Goal: Leave review/rating: Leave review/rating

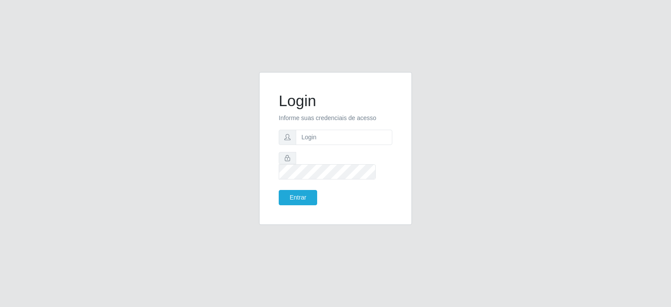
click at [337, 134] on form "Login Informe suas credenciais de acesso Entrar" at bounding box center [336, 149] width 114 height 114
click at [335, 145] on input "text" at bounding box center [344, 137] width 96 height 15
type input "[EMAIL_ADDRESS][DOMAIN_NAME]"
click at [291, 190] on button "Entrar" at bounding box center [298, 197] width 38 height 15
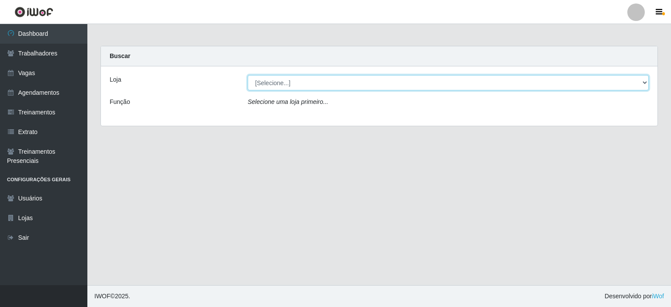
click at [289, 76] on select "[Selecione...] Corte Fácil - Unidade Planalto" at bounding box center [448, 82] width 401 height 15
select select "202"
click at [248, 75] on select "[Selecione...] Corte Fácil - Unidade Planalto" at bounding box center [448, 82] width 401 height 15
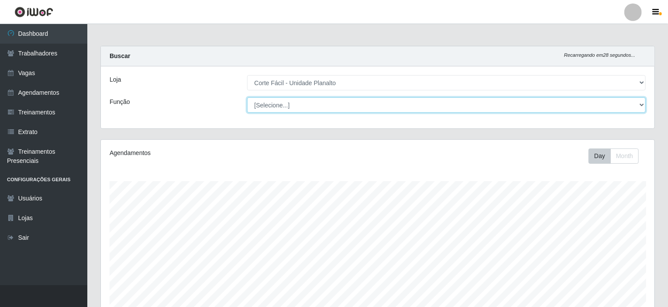
click at [283, 105] on select "[Selecione...] ASG ASG + ASG ++ Auxiliar de Estacionamento Auxiliar de Estacion…" at bounding box center [446, 104] width 399 height 15
select select "107"
click at [247, 97] on select "[Selecione...] ASG ASG + ASG ++ Auxiliar de Estacionamento Auxiliar de Estacion…" at bounding box center [446, 104] width 399 height 15
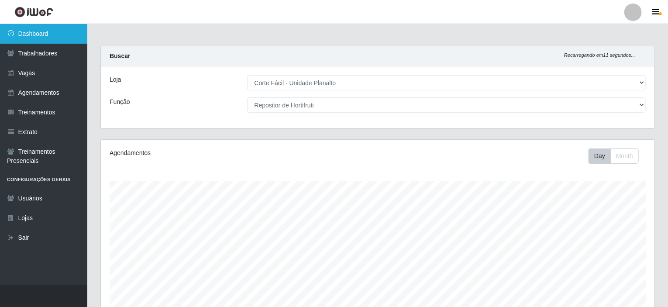
click at [52, 34] on link "Dashboard" at bounding box center [43, 34] width 87 height 20
click at [43, 29] on link "Dashboard" at bounding box center [43, 34] width 87 height 20
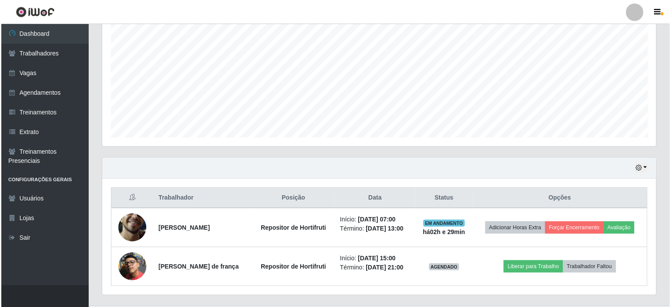
scroll to position [193, 0]
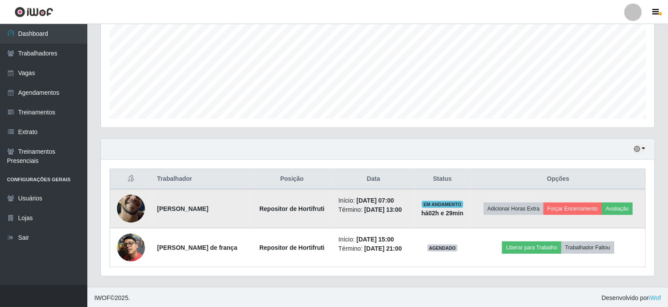
click at [138, 207] on img at bounding box center [131, 209] width 28 height 62
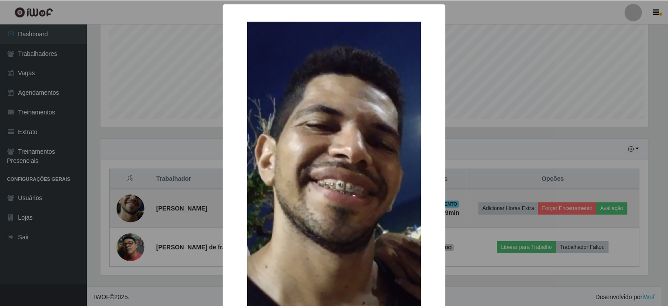
scroll to position [181, 550]
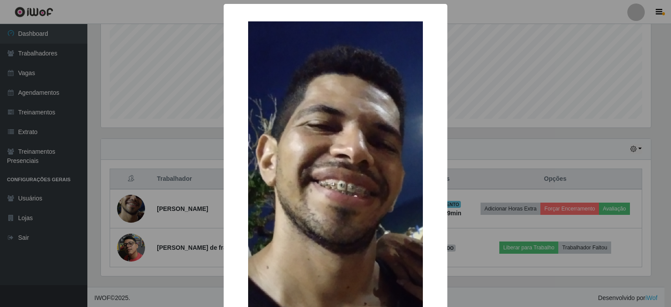
click at [173, 137] on div "× OK Cancel" at bounding box center [335, 153] width 671 height 307
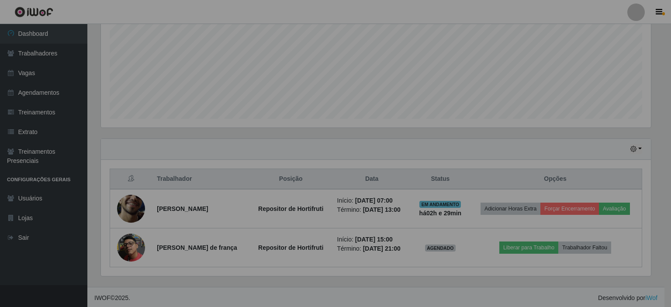
scroll to position [181, 554]
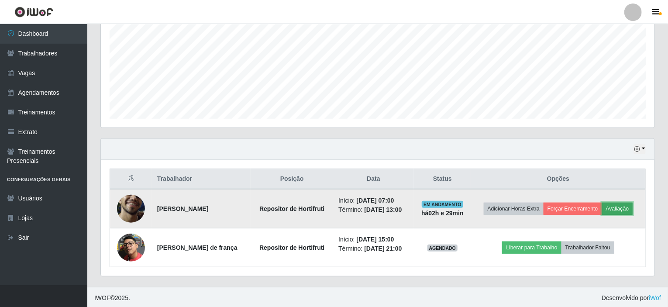
click at [621, 203] on button "Avaliação" at bounding box center [617, 209] width 31 height 12
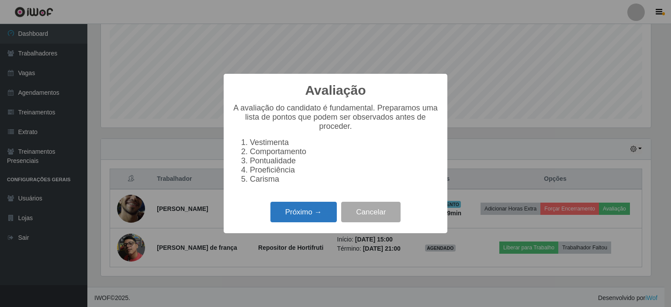
click at [310, 218] on button "Próximo →" at bounding box center [303, 212] width 66 height 21
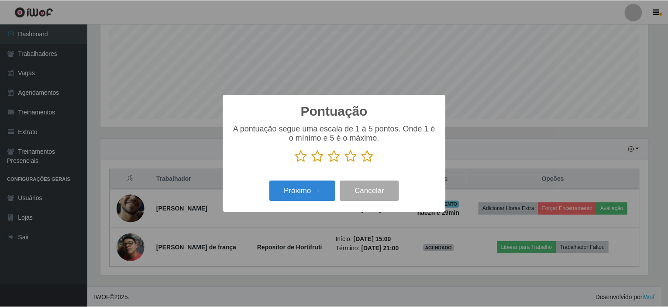
scroll to position [436412, 436043]
click at [182, 142] on div "Pontuação × A pontuação segue uma escala de 1 à 5 pontos. Onde 1 é o mínimo e 5…" at bounding box center [335, 153] width 671 height 307
click at [390, 188] on button "Cancelar" at bounding box center [370, 191] width 59 height 21
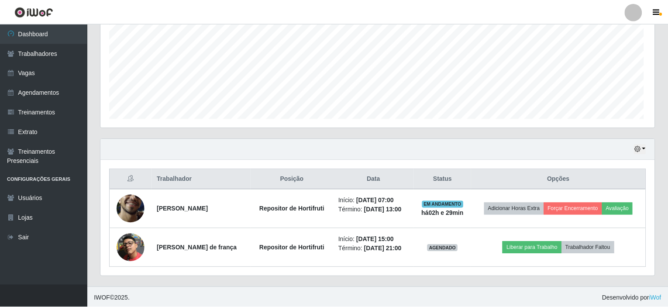
scroll to position [181, 554]
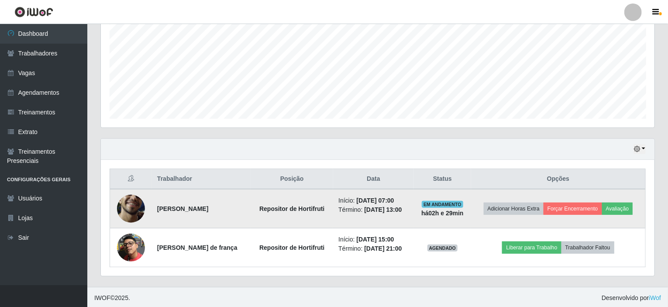
click at [136, 208] on img at bounding box center [131, 209] width 28 height 62
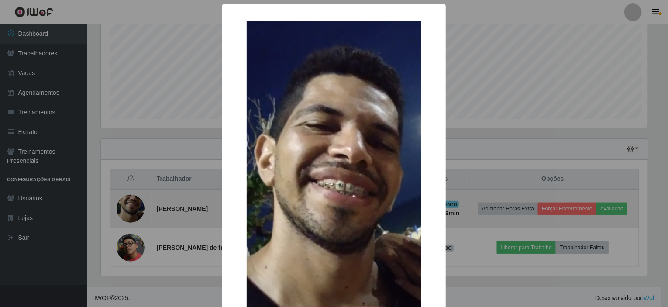
scroll to position [181, 550]
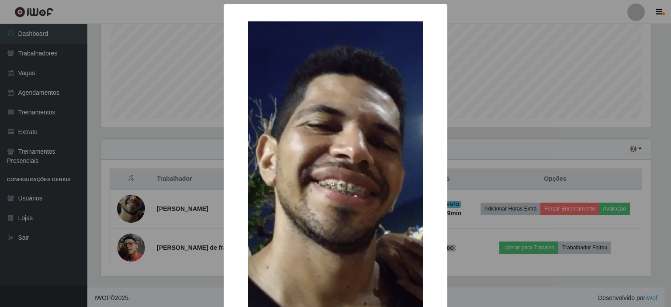
click at [373, 133] on img at bounding box center [335, 215] width 175 height 388
click at [166, 141] on div "× OK Cancel" at bounding box center [335, 153] width 671 height 307
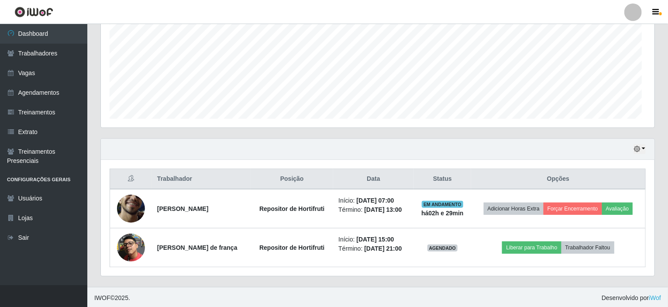
scroll to position [181, 554]
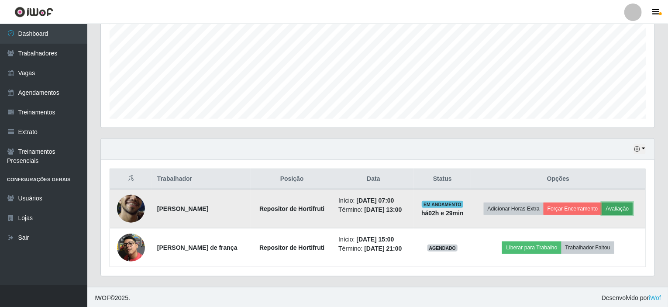
click at [626, 204] on button "Avaliação" at bounding box center [617, 209] width 31 height 12
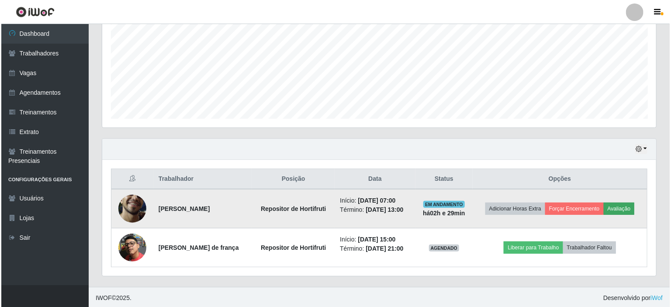
scroll to position [181, 550]
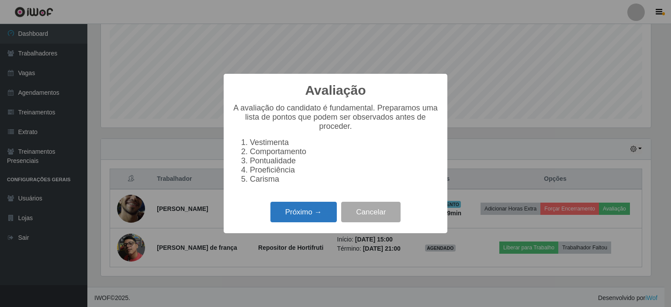
click at [306, 218] on button "Próximo →" at bounding box center [303, 212] width 66 height 21
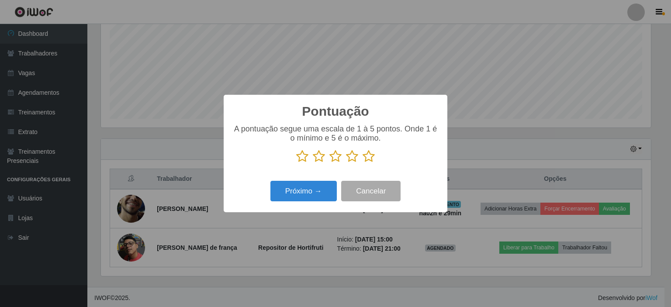
scroll to position [436412, 436043]
click at [334, 157] on icon at bounding box center [335, 156] width 12 height 13
click at [329, 163] on input "radio" at bounding box center [329, 163] width 0 height 0
click at [349, 158] on icon at bounding box center [352, 156] width 12 height 13
click at [346, 163] on input "radio" at bounding box center [346, 163] width 0 height 0
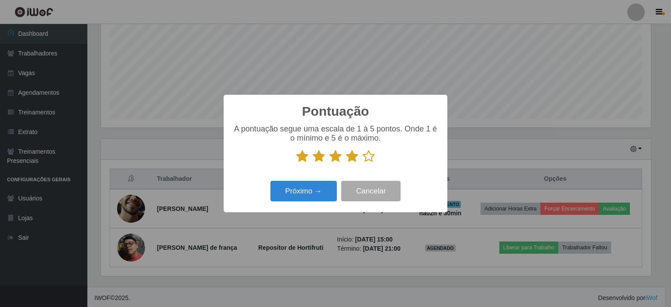
click at [321, 181] on div "Próximo → Cancelar" at bounding box center [335, 191] width 206 height 25
click at [314, 189] on button "Próximo →" at bounding box center [303, 191] width 66 height 21
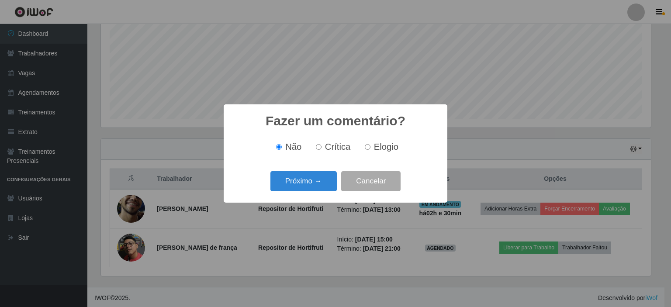
click at [365, 146] on input "Elogio" at bounding box center [368, 147] width 6 height 6
radio input "true"
click at [312, 178] on button "Próximo →" at bounding box center [303, 181] width 66 height 21
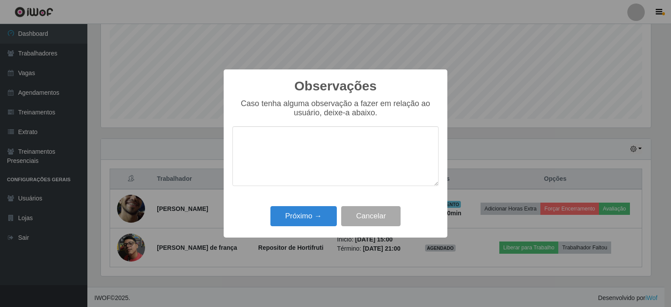
click at [293, 145] on textarea at bounding box center [335, 156] width 206 height 60
type textarea "BOM DESEMPENHO"
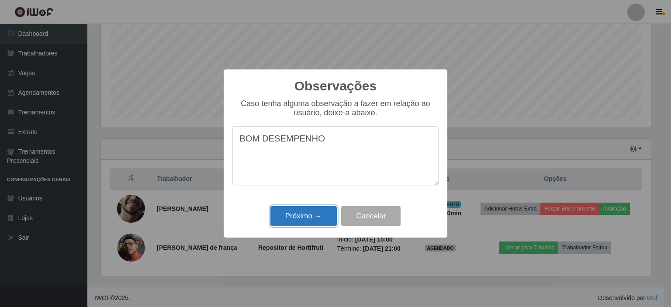
click at [296, 213] on button "Próximo →" at bounding box center [303, 216] width 66 height 21
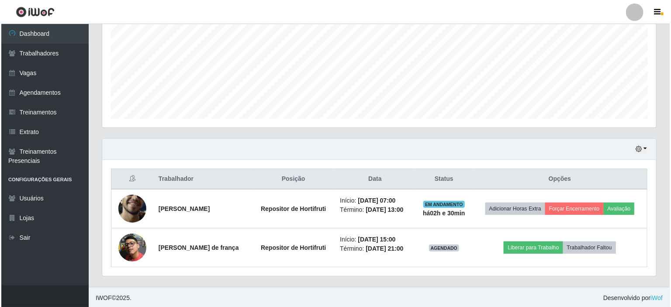
scroll to position [181, 554]
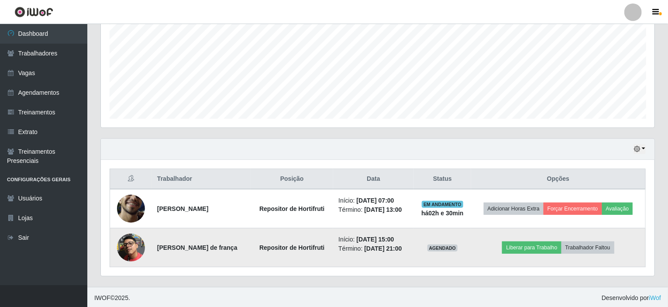
click at [127, 236] on img at bounding box center [131, 248] width 28 height 28
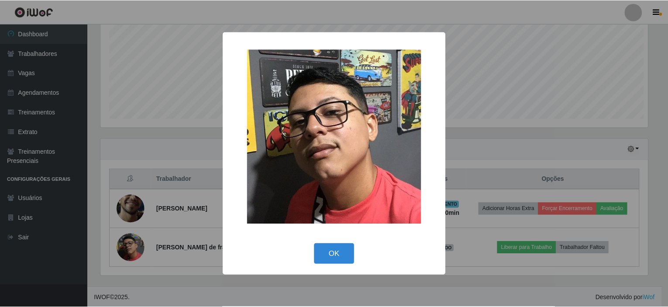
scroll to position [181, 550]
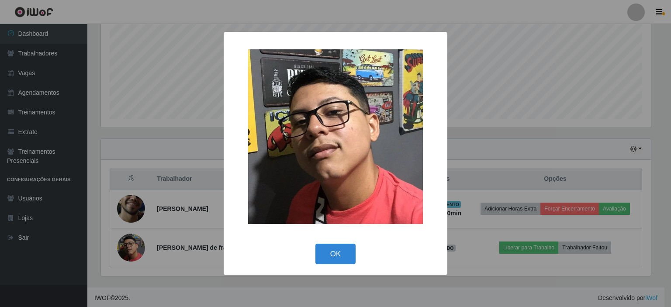
click at [304, 137] on img at bounding box center [335, 136] width 175 height 175
click at [196, 141] on div "× OK Cancel" at bounding box center [335, 153] width 671 height 307
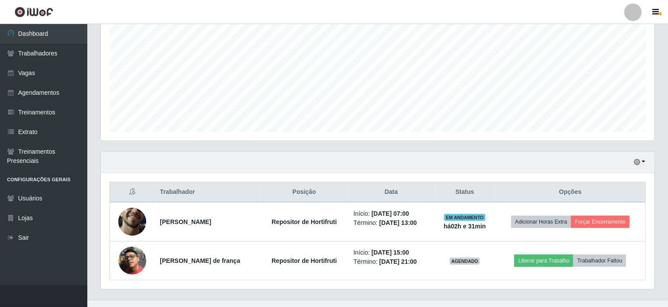
scroll to position [193, 0]
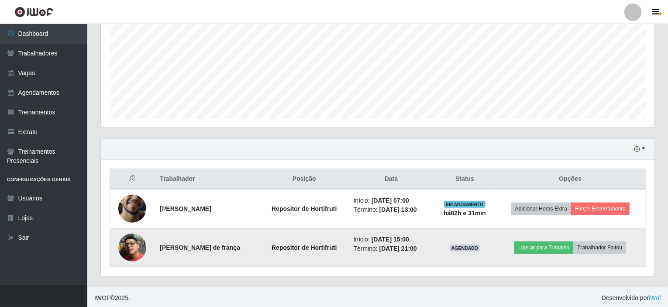
click at [127, 244] on img at bounding box center [132, 248] width 28 height 28
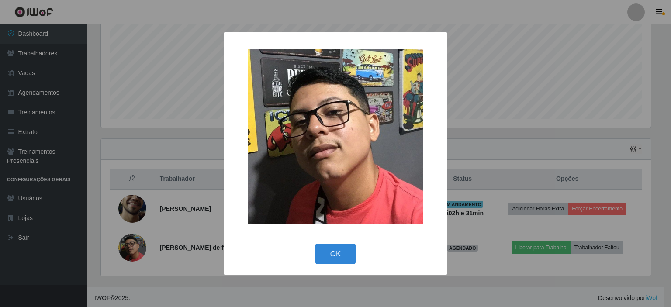
click at [306, 150] on img at bounding box center [335, 136] width 175 height 175
click at [331, 249] on button "OK" at bounding box center [335, 254] width 41 height 21
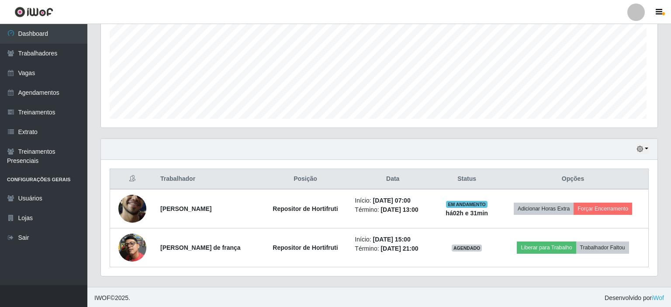
scroll to position [181, 554]
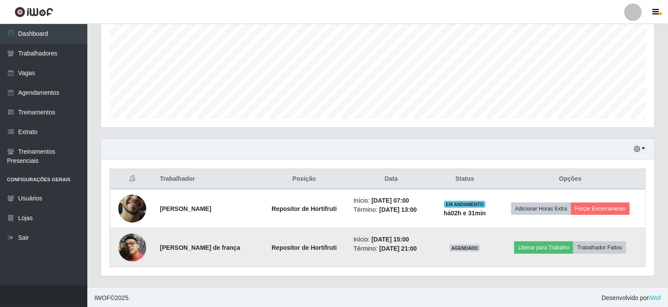
click at [127, 249] on img at bounding box center [132, 248] width 28 height 28
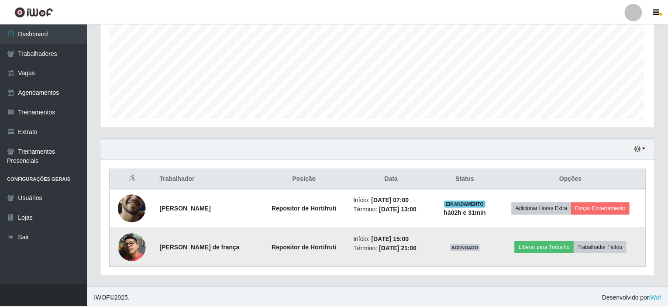
scroll to position [181, 550]
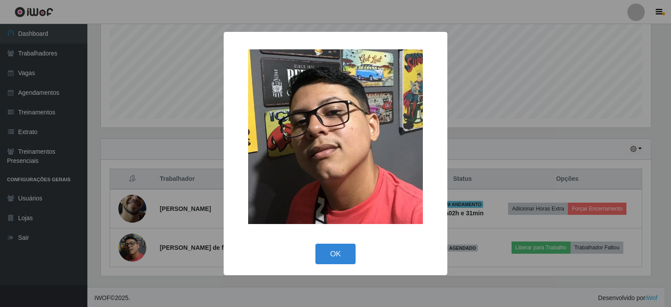
click at [346, 125] on img at bounding box center [335, 136] width 175 height 175
click at [334, 246] on button "OK" at bounding box center [335, 254] width 41 height 21
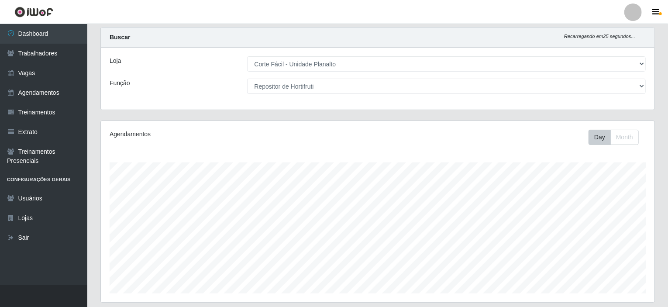
scroll to position [0, 0]
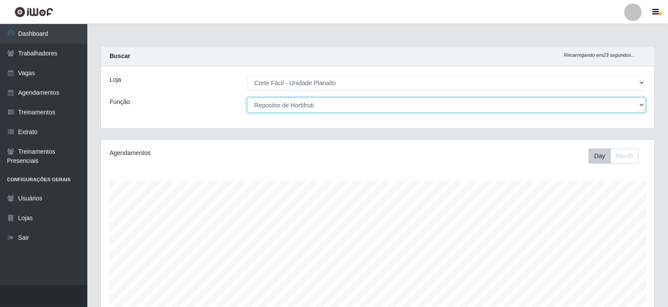
click at [640, 104] on select "[Selecione...] ASG ASG + ASG ++ Auxiliar de Estacionamento Auxiliar de Estacion…" at bounding box center [446, 104] width 399 height 15
select select "22"
click at [247, 97] on select "[Selecione...] ASG ASG + ASG ++ Auxiliar de Estacionamento Auxiliar de Estacion…" at bounding box center [446, 104] width 399 height 15
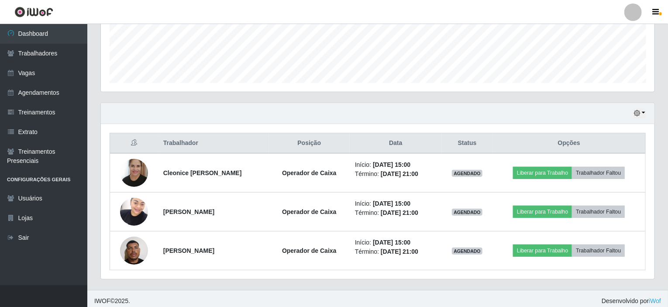
scroll to position [232, 0]
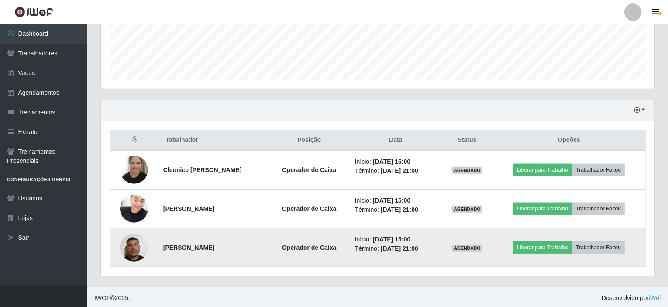
click at [133, 247] on img at bounding box center [134, 247] width 28 height 37
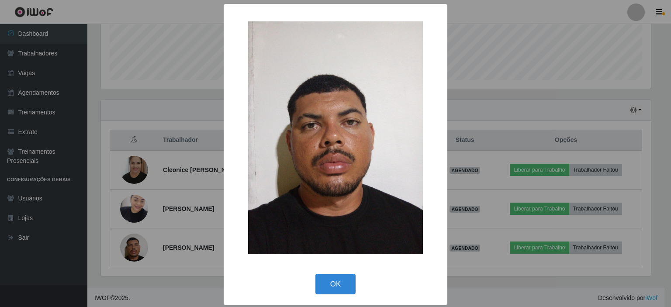
click at [344, 149] on img at bounding box center [335, 137] width 175 height 233
click at [324, 286] on button "OK" at bounding box center [335, 284] width 41 height 21
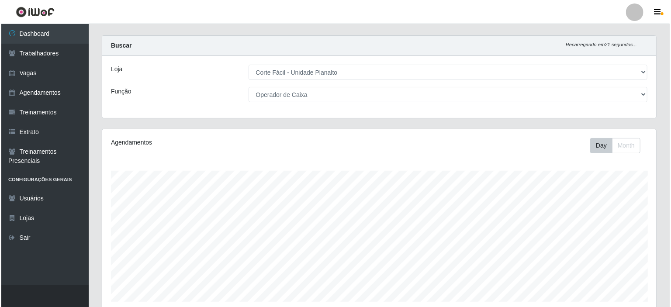
scroll to position [0, 0]
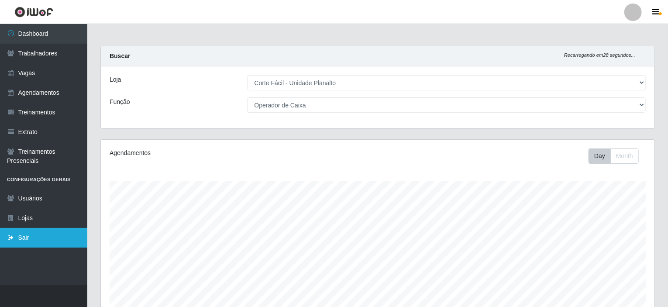
click at [39, 240] on link "Sair" at bounding box center [43, 238] width 87 height 20
